Goal: Task Accomplishment & Management: Use online tool/utility

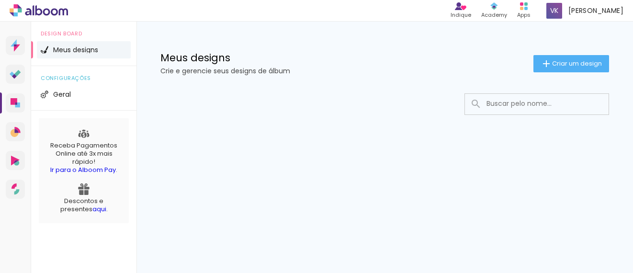
click at [55, 47] on span "Meus designs" at bounding box center [75, 49] width 45 height 7
click at [546, 59] on iron-icon at bounding box center [546, 63] width 11 height 11
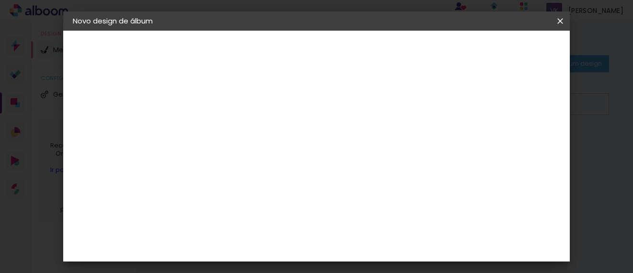
click at [233, 140] on paper-input-container "Título do álbum" at bounding box center [229, 129] width 7 height 24
type input "Kendo: a arte da espada japonesa"
type paper-input "Kendo: a arte da espada japonesa"
click at [0, 0] on slot "Avançar" at bounding box center [0, 0] width 0 height 0
click at [397, 195] on div "Sugerir uma encadernadora" at bounding box center [367, 199] width 59 height 15
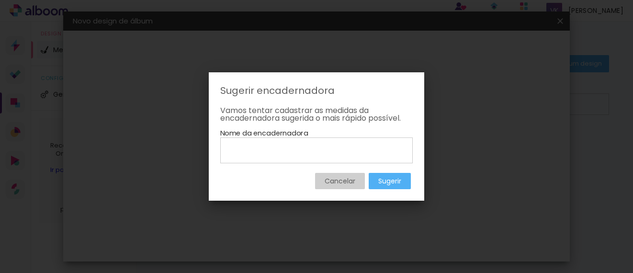
click at [0, 0] on slot "Cancelar" at bounding box center [0, 0] width 0 height 0
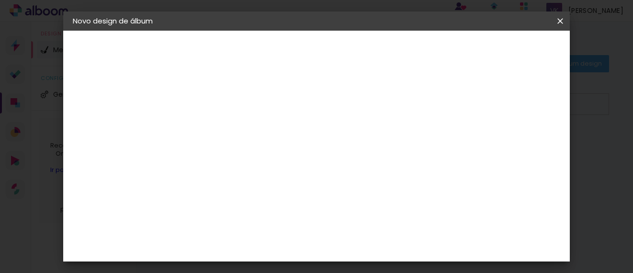
click at [0, 0] on slot "Tamanho Livre" at bounding box center [0, 0] width 0 height 0
click at [408, 57] on paper-button "Avançar" at bounding box center [385, 51] width 47 height 16
